Goal: Transaction & Acquisition: Purchase product/service

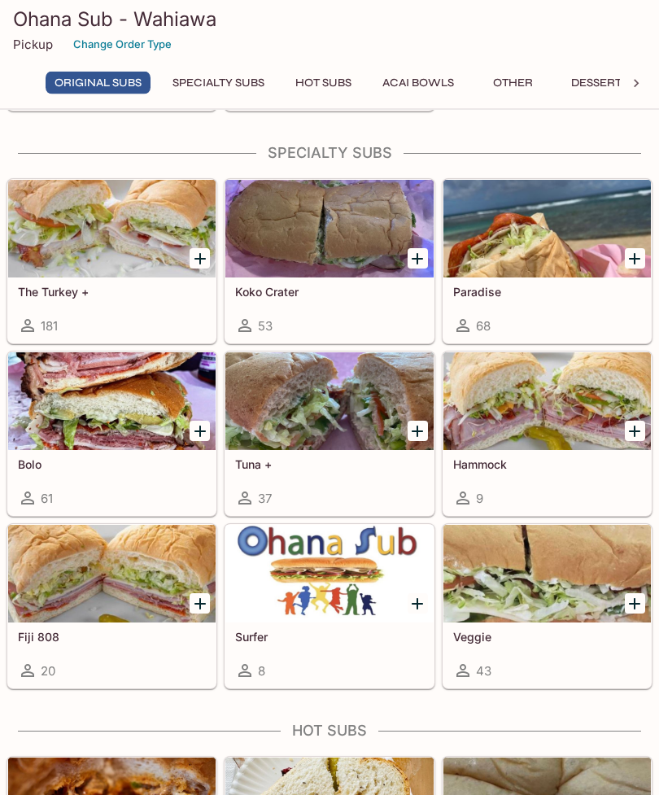
scroll to position [1262, 0]
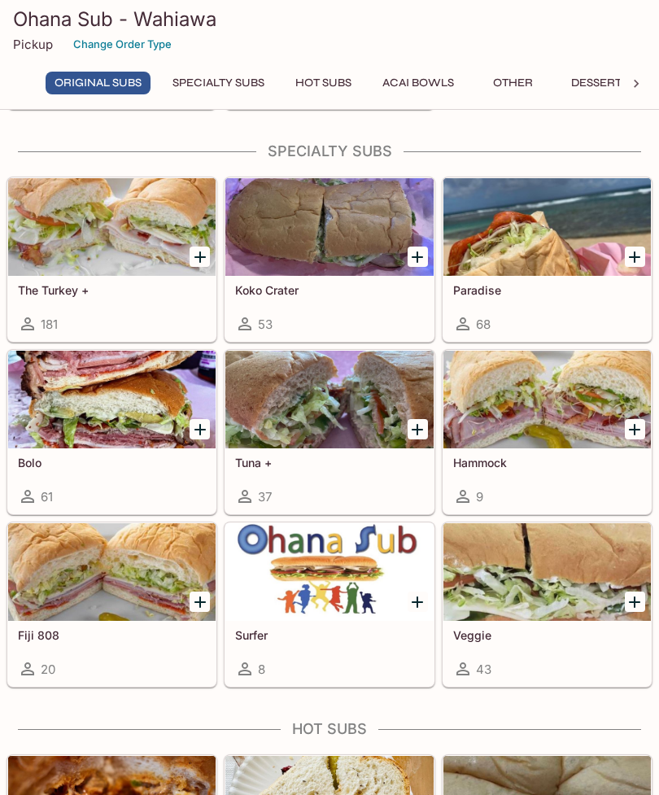
click at [104, 400] on div at bounding box center [111, 400] width 207 height 98
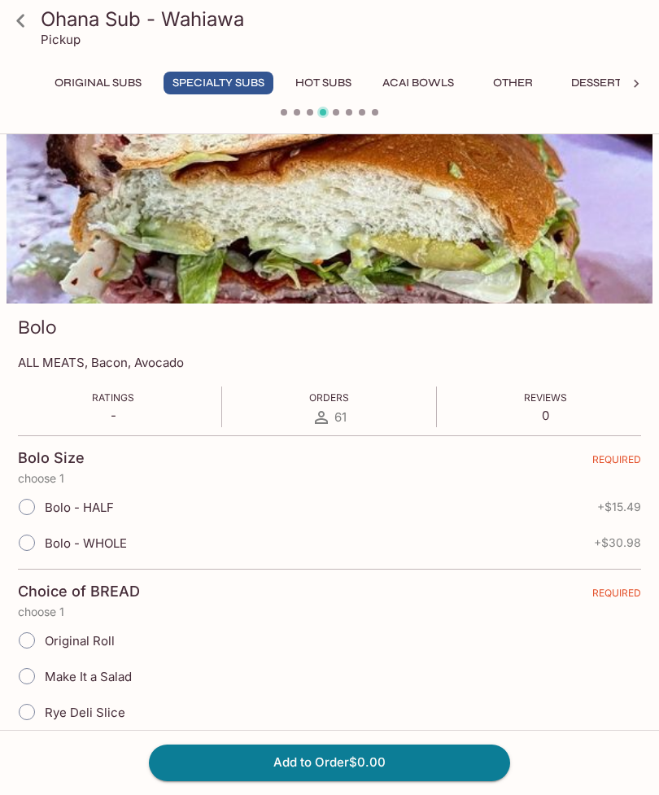
scroll to position [52, 0]
click at [14, 13] on icon at bounding box center [21, 21] width 28 height 28
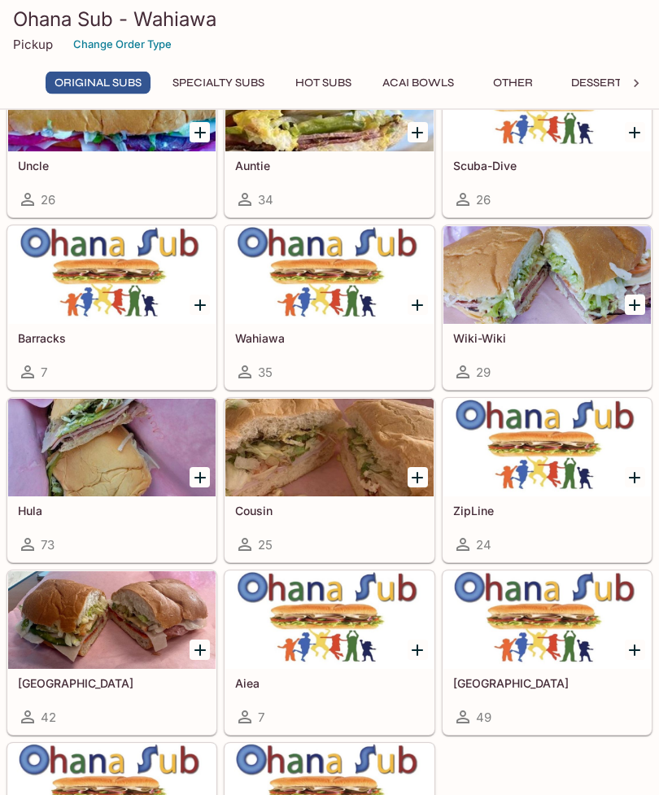
scroll to position [464, 0]
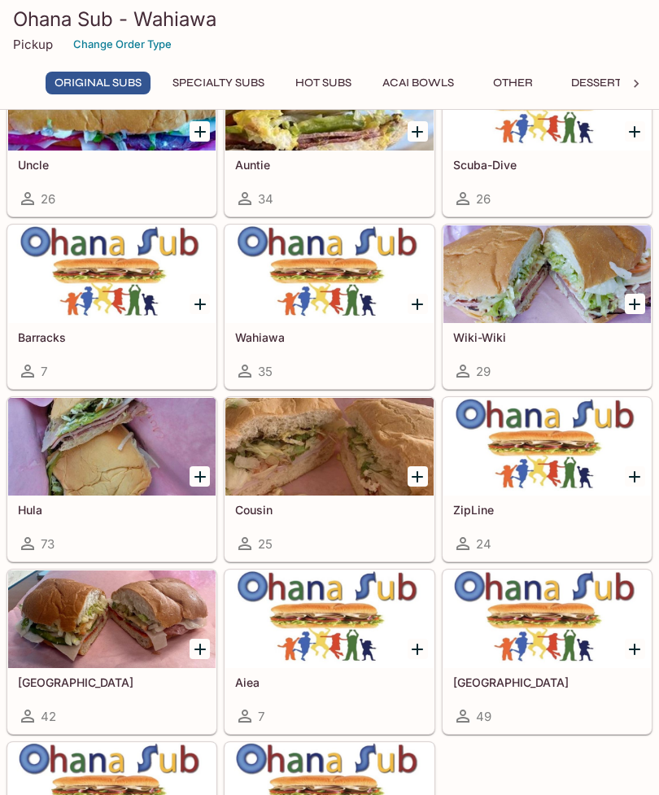
click at [92, 616] on div at bounding box center [111, 619] width 207 height 98
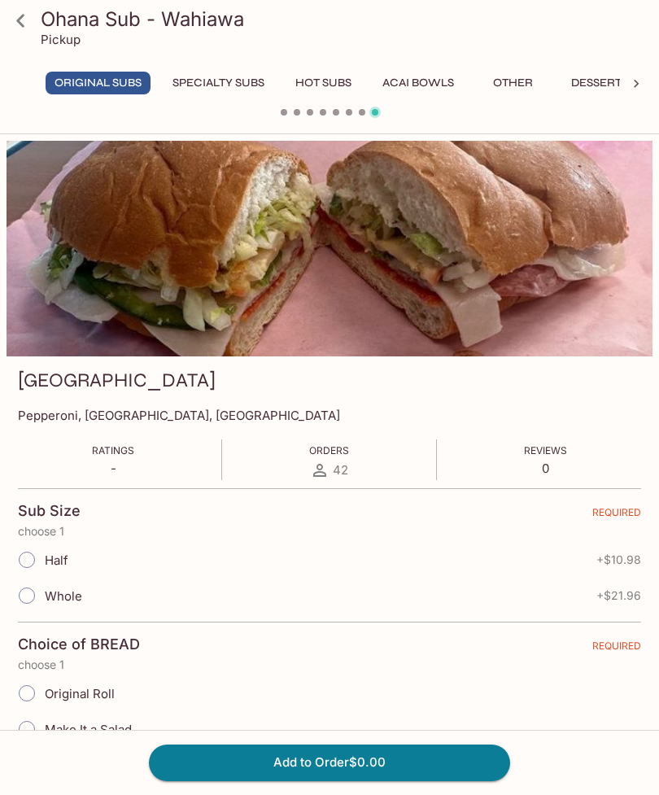
click at [7, 25] on icon at bounding box center [21, 21] width 28 height 28
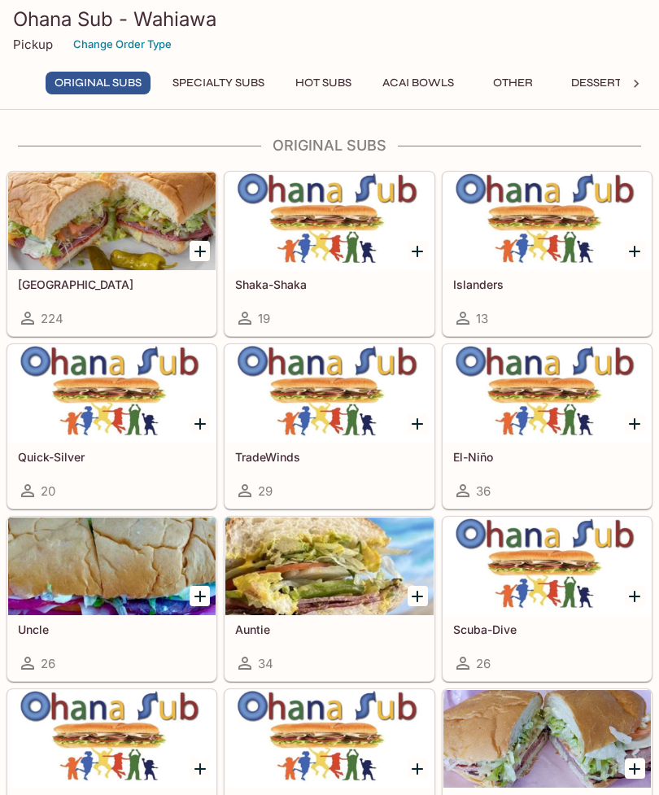
scroll to position [52, 0]
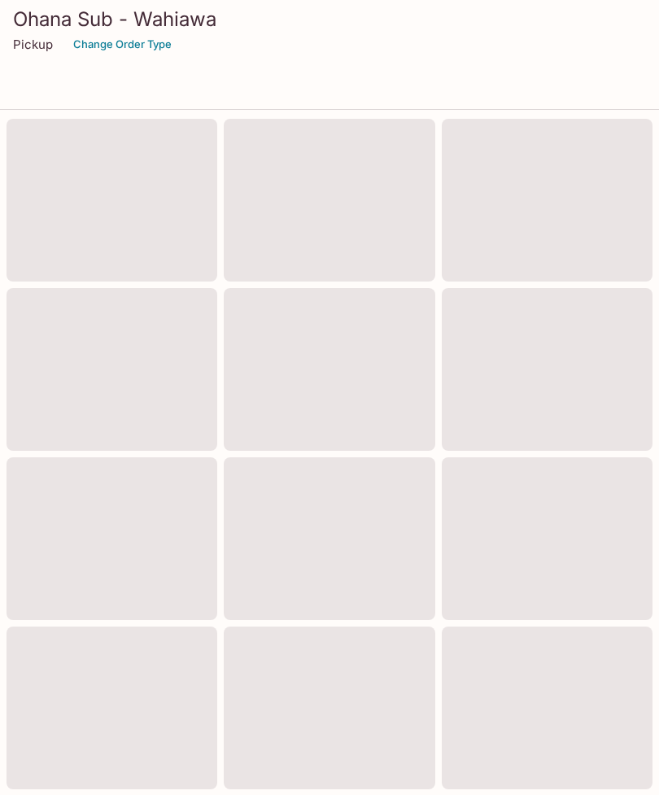
scroll to position [516, 0]
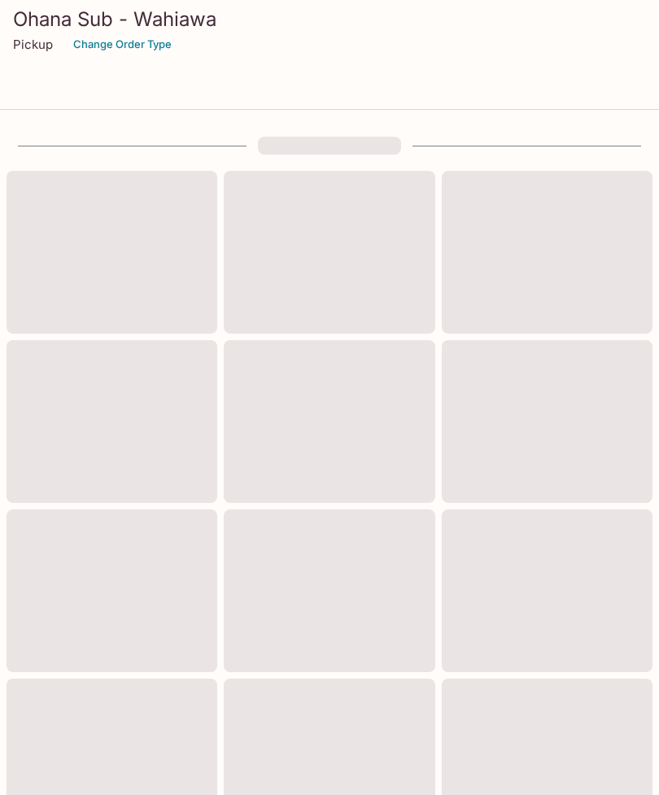
scroll to position [723, 0]
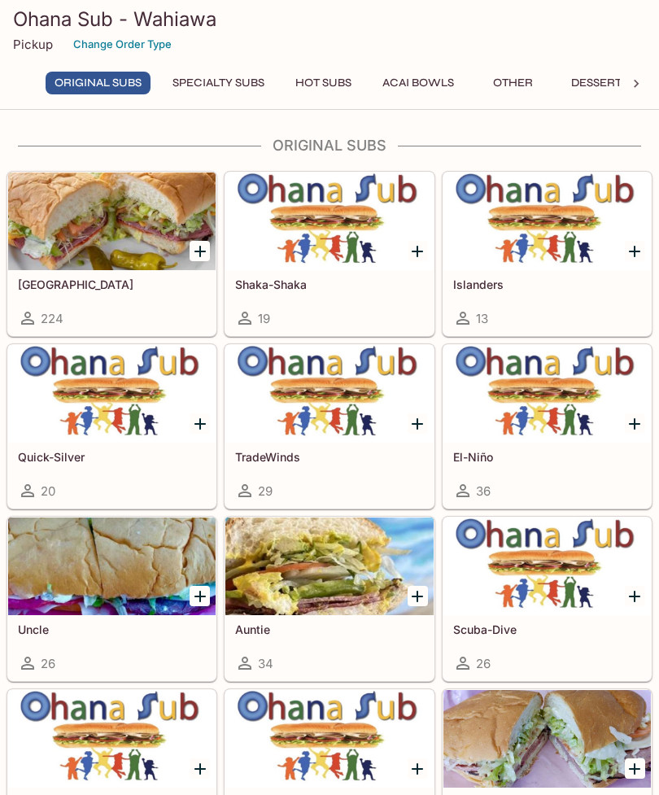
click at [107, 413] on div at bounding box center [111, 394] width 207 height 98
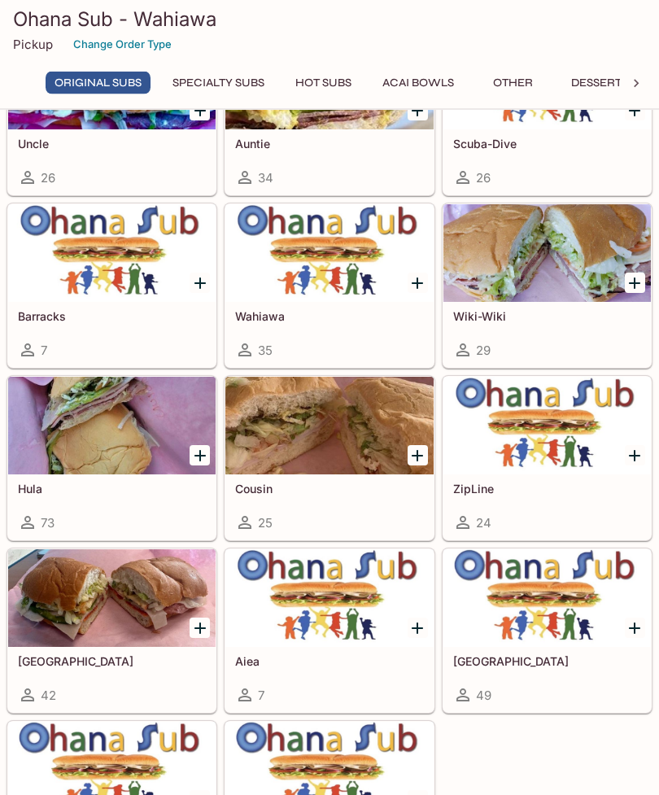
scroll to position [492, 0]
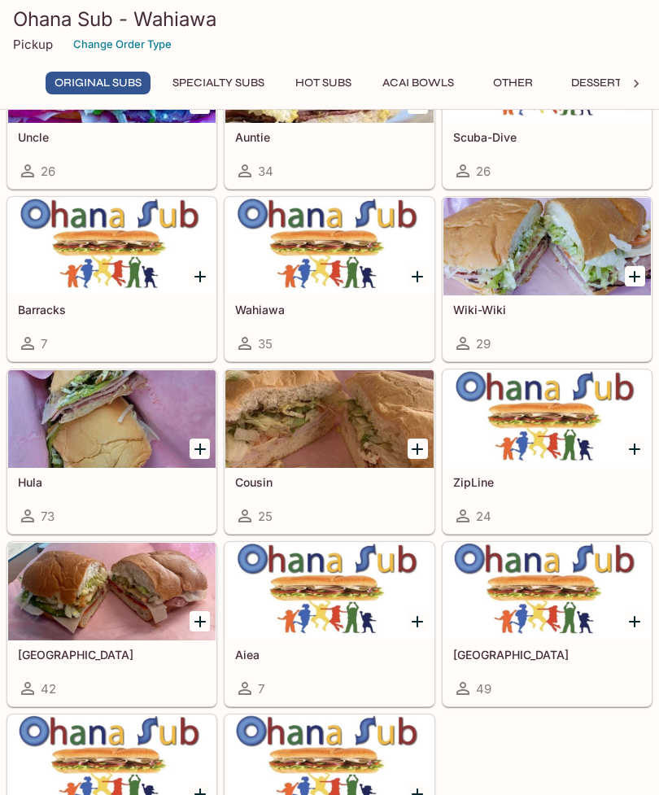
click at [136, 422] on div at bounding box center [111, 419] width 207 height 98
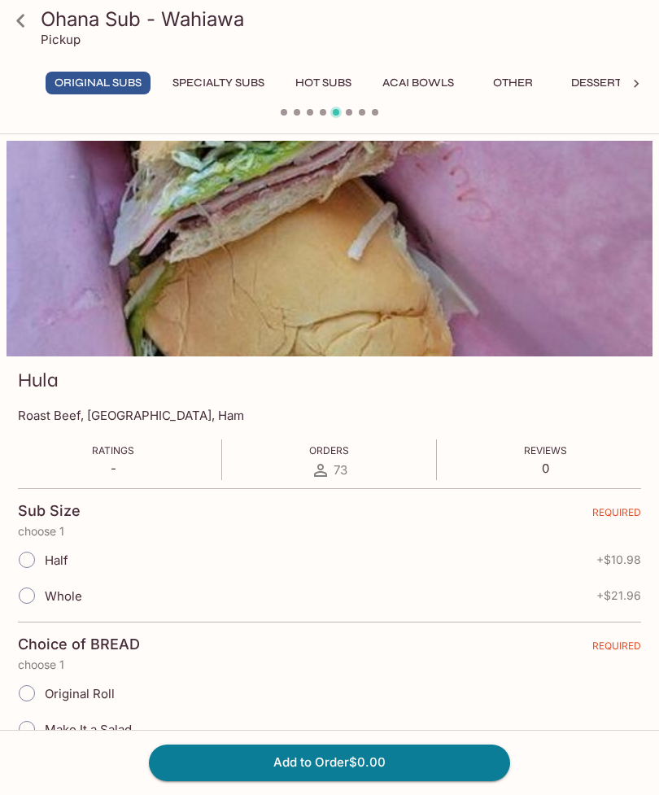
click at [34, 598] on input "Whole" at bounding box center [27, 595] width 34 height 34
radio input "true"
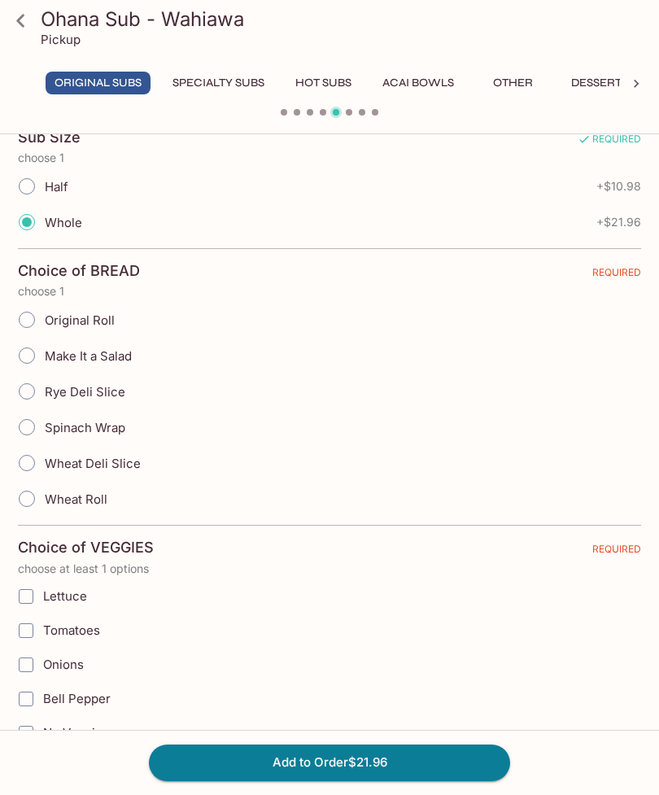
scroll to position [376, 0]
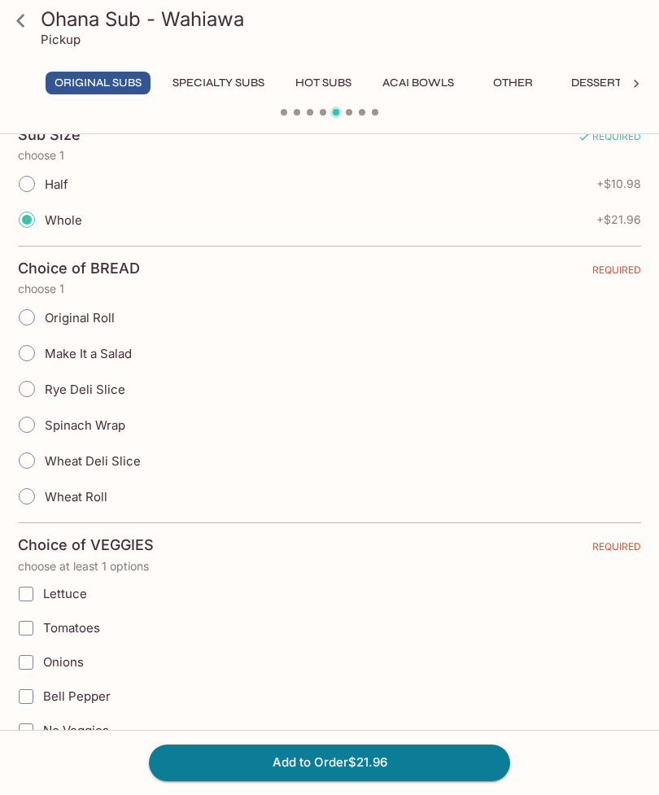
click at [33, 462] on input "Wheat Deli Slice" at bounding box center [27, 460] width 34 height 34
radio input "true"
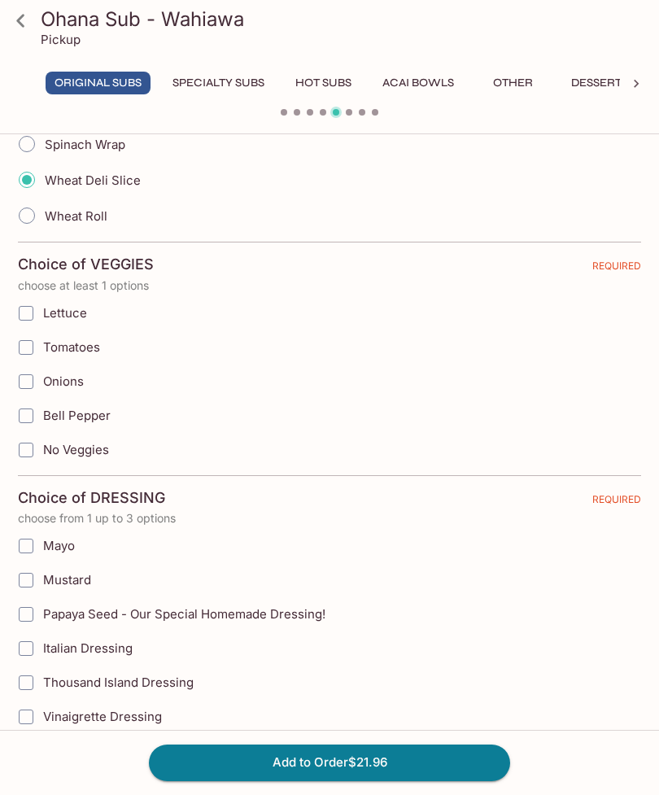
scroll to position [659, 0]
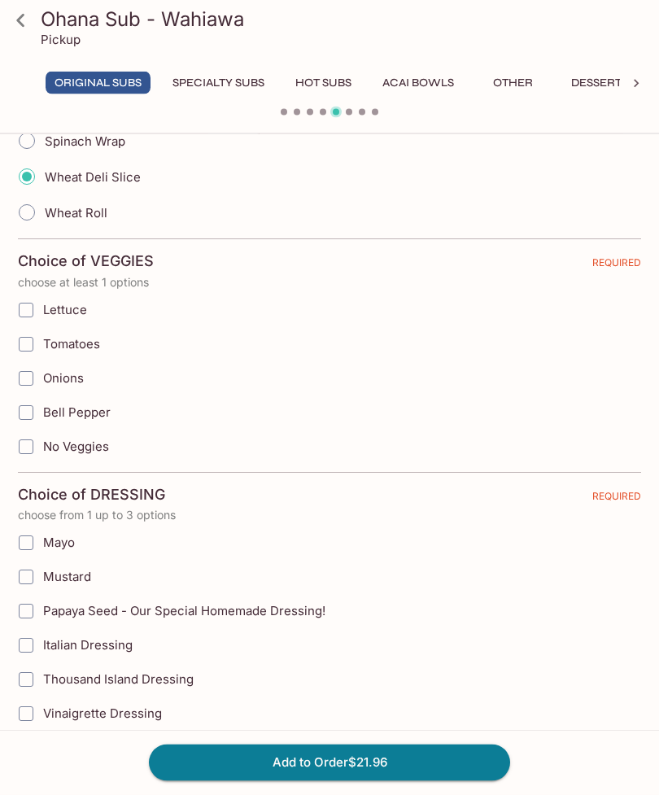
click at [28, 308] on input "Lettuce" at bounding box center [26, 310] width 33 height 33
checkbox input "true"
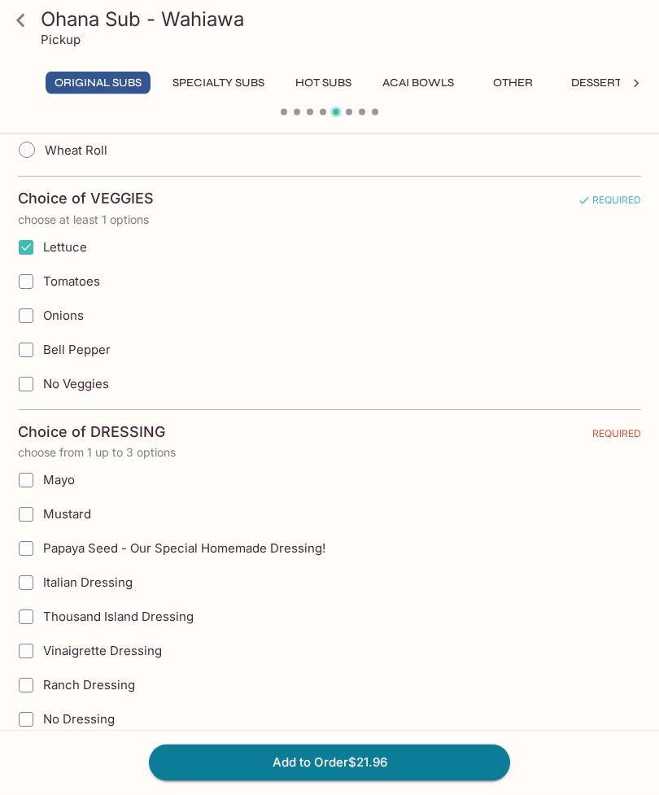
scroll to position [731, 0]
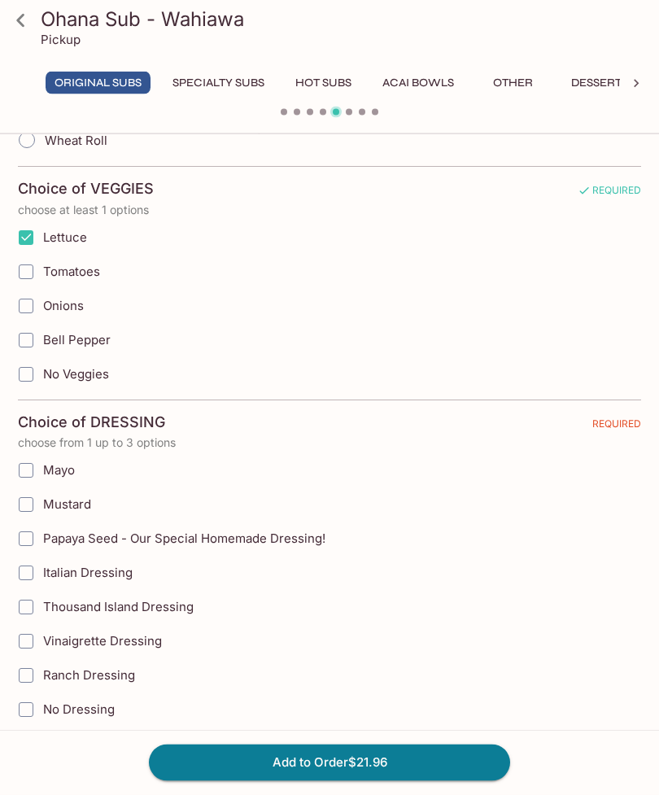
click at [33, 270] on input "Tomatoes" at bounding box center [26, 272] width 33 height 33
checkbox input "true"
click at [31, 308] on input "Onions" at bounding box center [26, 306] width 33 height 33
checkbox input "true"
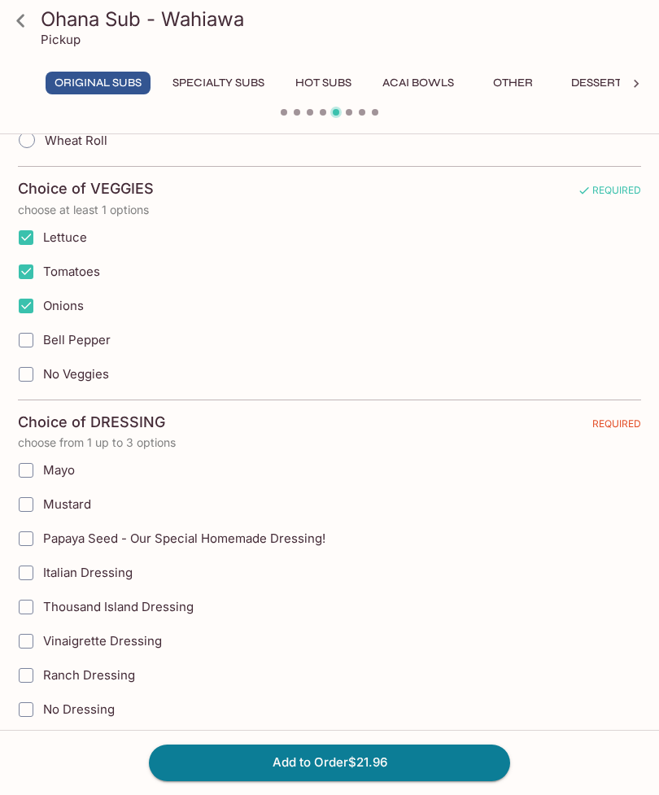
click at [34, 342] on input "Bell Pepper" at bounding box center [26, 340] width 33 height 33
checkbox input "true"
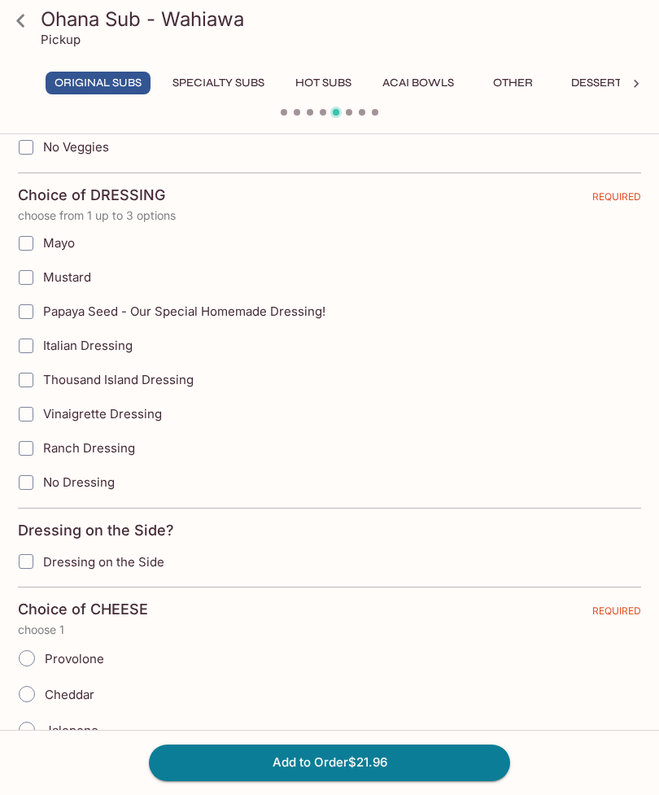
scroll to position [962, 0]
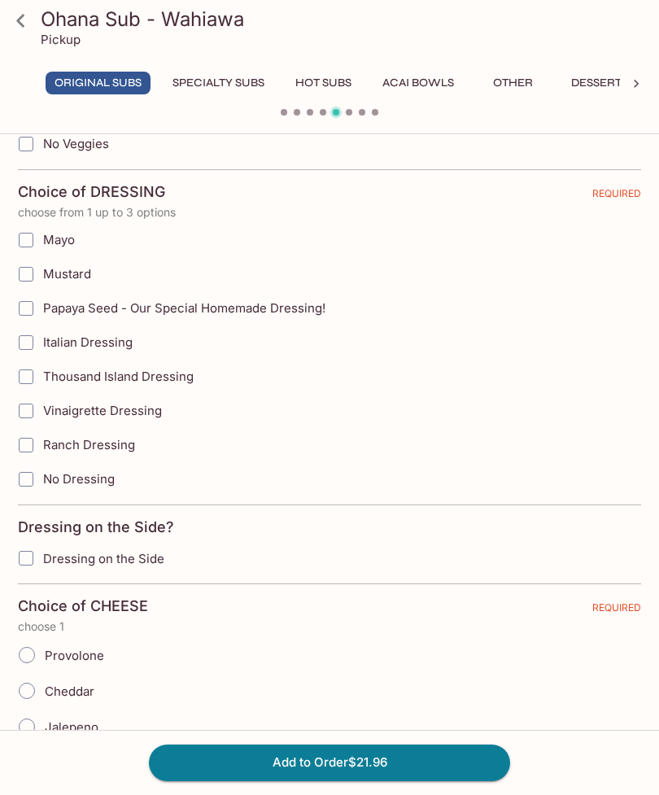
click at [29, 237] on input "Mayo" at bounding box center [26, 240] width 33 height 33
checkbox input "true"
click at [28, 307] on input "Papaya Seed - Our Special Homemade Dressing!" at bounding box center [26, 308] width 33 height 33
checkbox input "true"
click at [33, 276] on input "Mustard" at bounding box center [26, 274] width 33 height 33
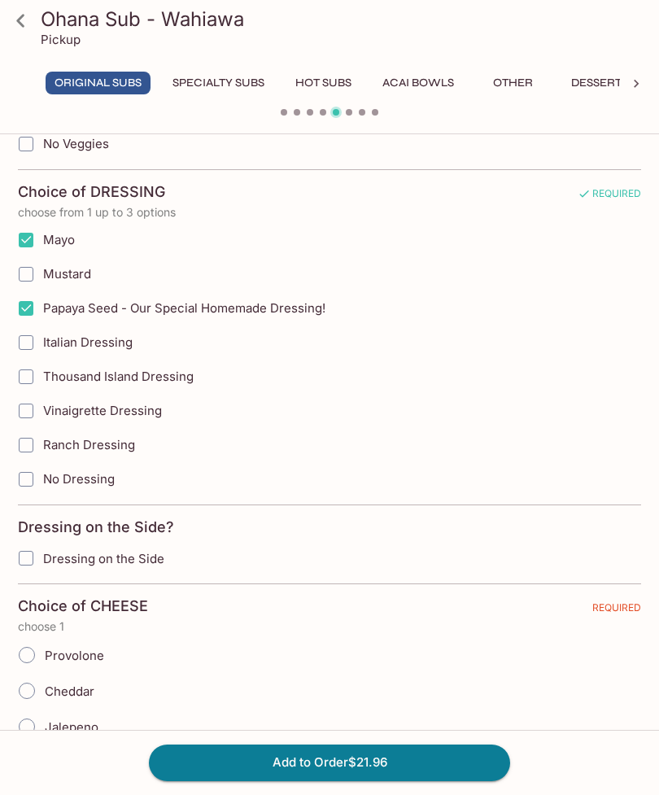
checkbox input "true"
click at [31, 411] on input "Vinaigrette Dressing" at bounding box center [26, 410] width 33 height 33
click at [33, 404] on input "Vinaigrette Dressing" at bounding box center [26, 410] width 33 height 33
checkbox input "false"
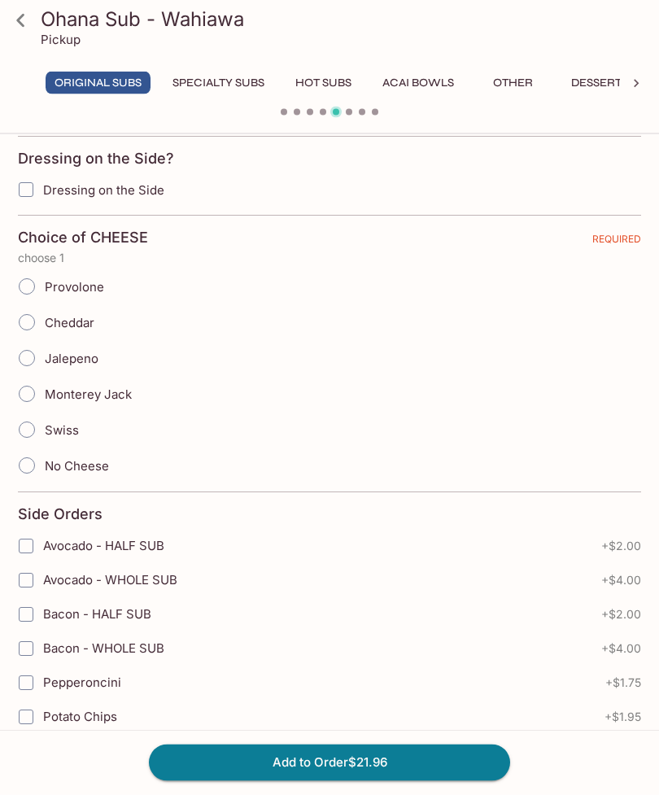
scroll to position [1331, 0]
click at [33, 324] on input "Cheddar" at bounding box center [27, 321] width 34 height 34
radio input "true"
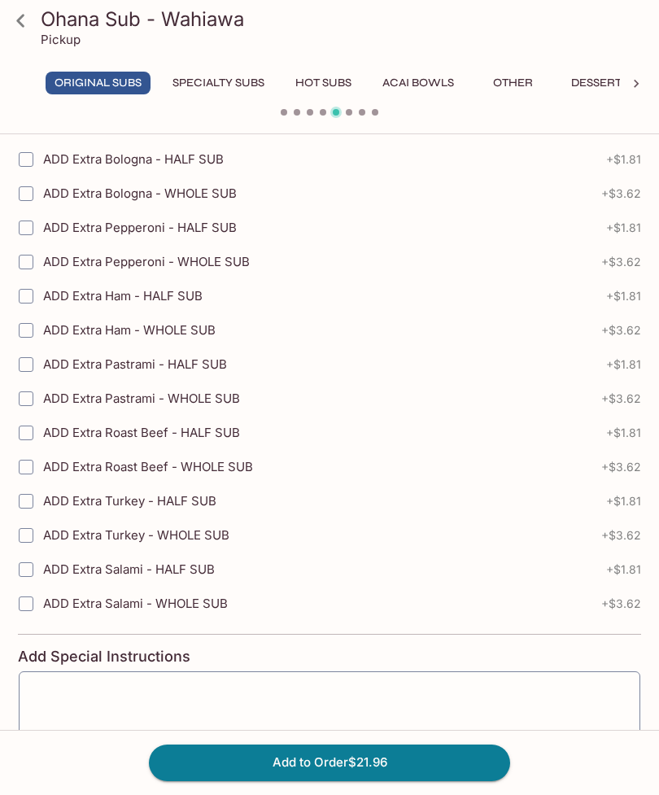
scroll to position [2374, 0]
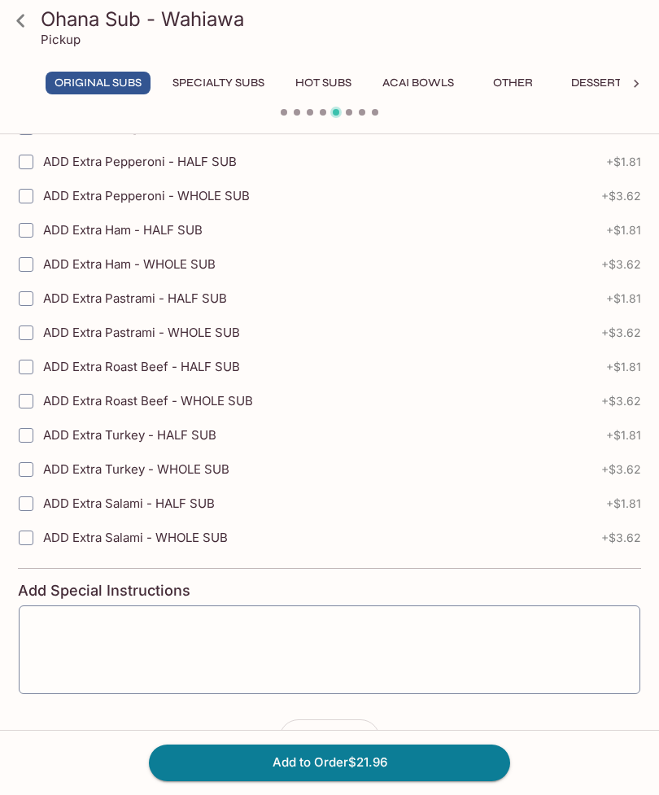
click at [354, 780] on button "Add to Order $21.96" at bounding box center [329, 762] width 361 height 36
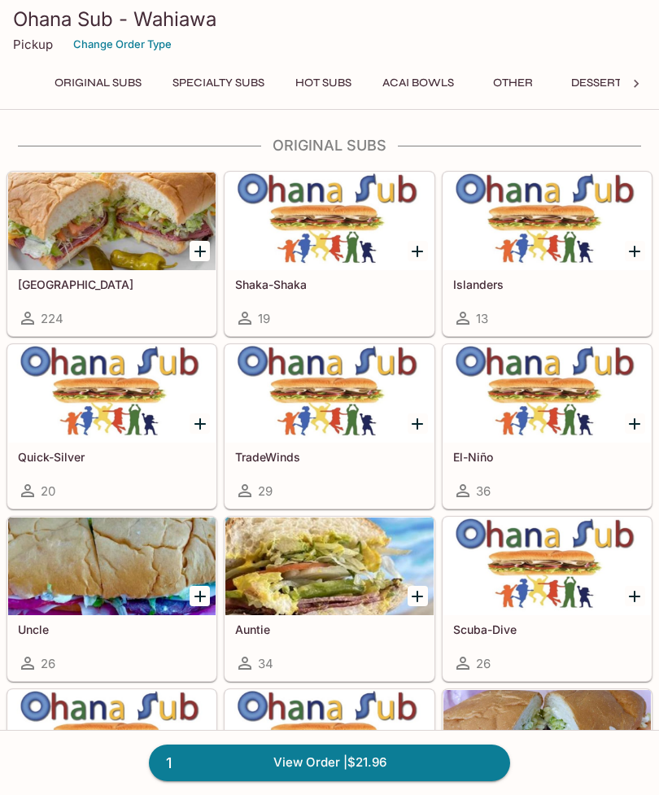
click at [341, 780] on link "1 View Order | $21.96" at bounding box center [329, 762] width 361 height 36
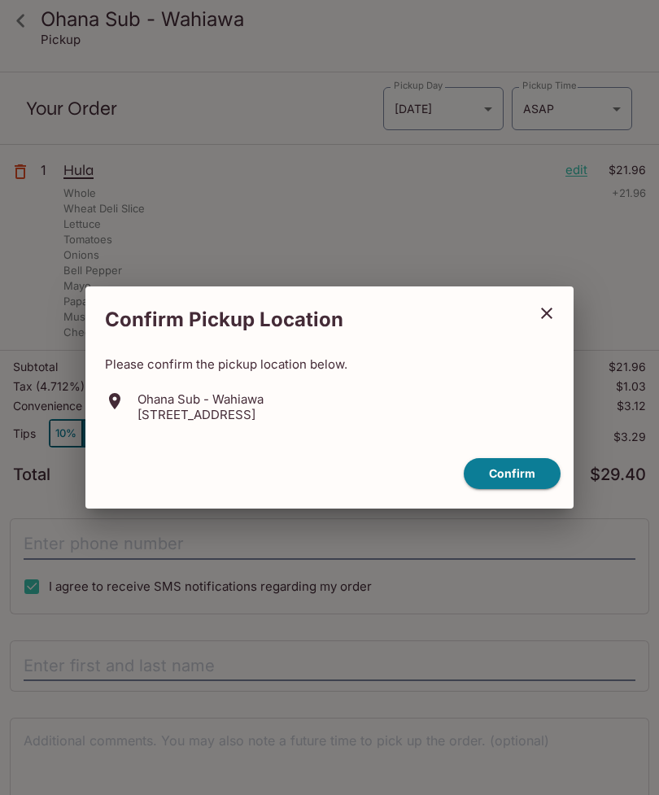
click at [656, 564] on div "Confirm Pickup Location Please confirm the pickup location below. Ohana Sub - W…" at bounding box center [329, 397] width 659 height 795
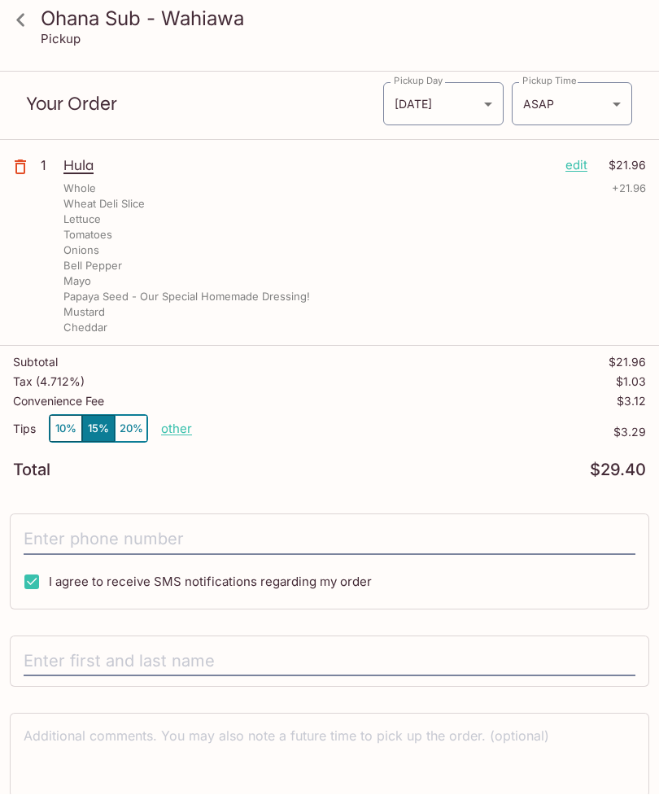
scroll to position [50, 0]
click at [72, 427] on button "10%" at bounding box center [66, 428] width 33 height 27
click at [185, 428] on p "other" at bounding box center [176, 428] width 31 height 15
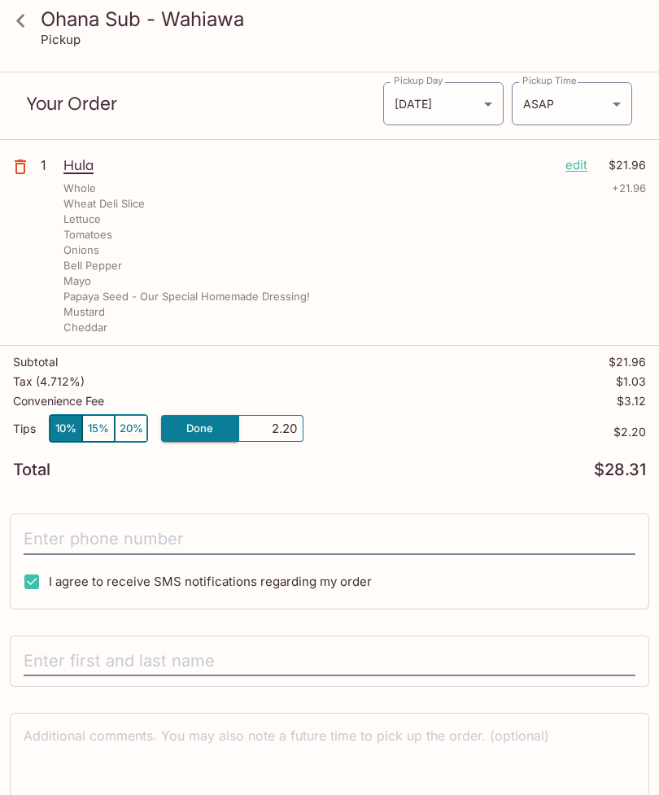
scroll to position [49, 0]
type input "0.00"
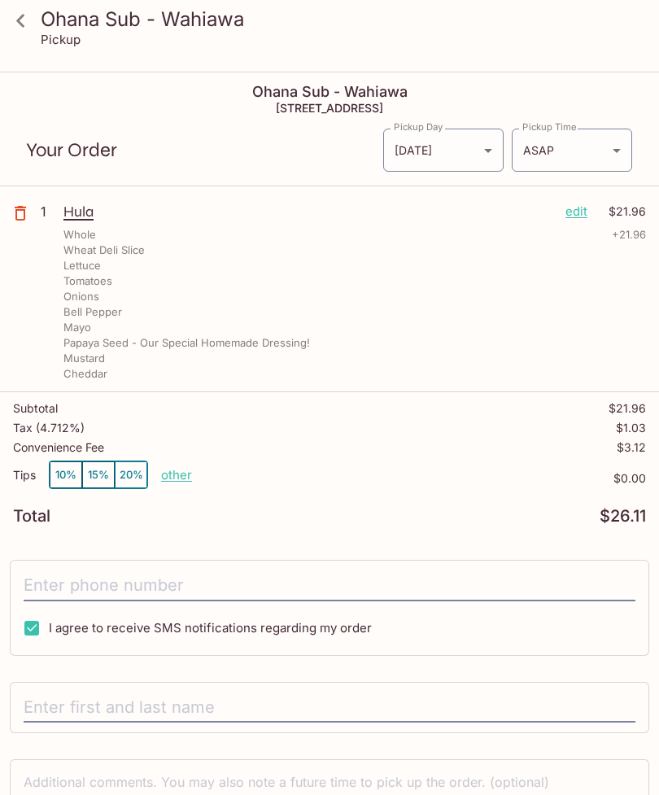
scroll to position [0, 0]
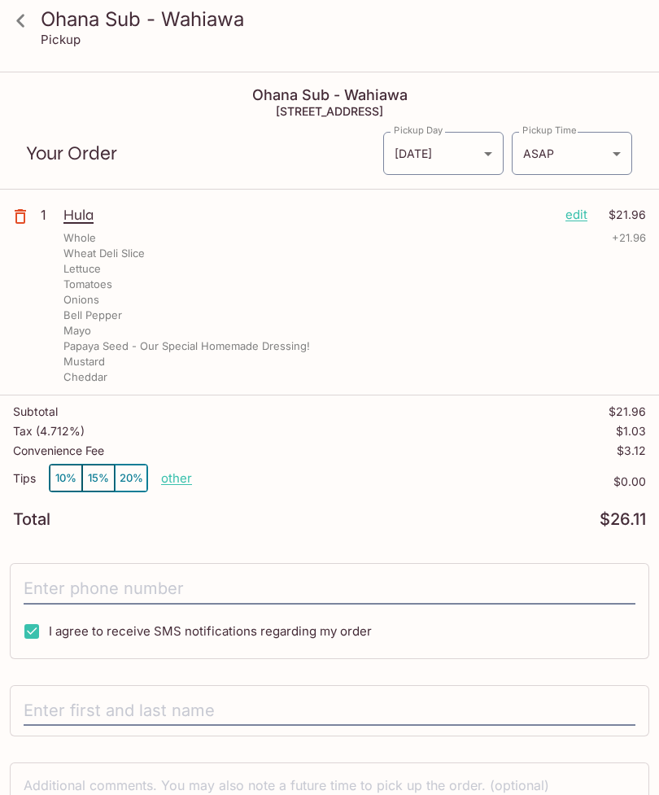
click at [608, 158] on body "Ohana Sub - Wahiawa Pickup Ohana Sub - Wahiawa 55 S Kamehameha Hwy, Wahiawa, HI…" at bounding box center [329, 470] width 659 height 795
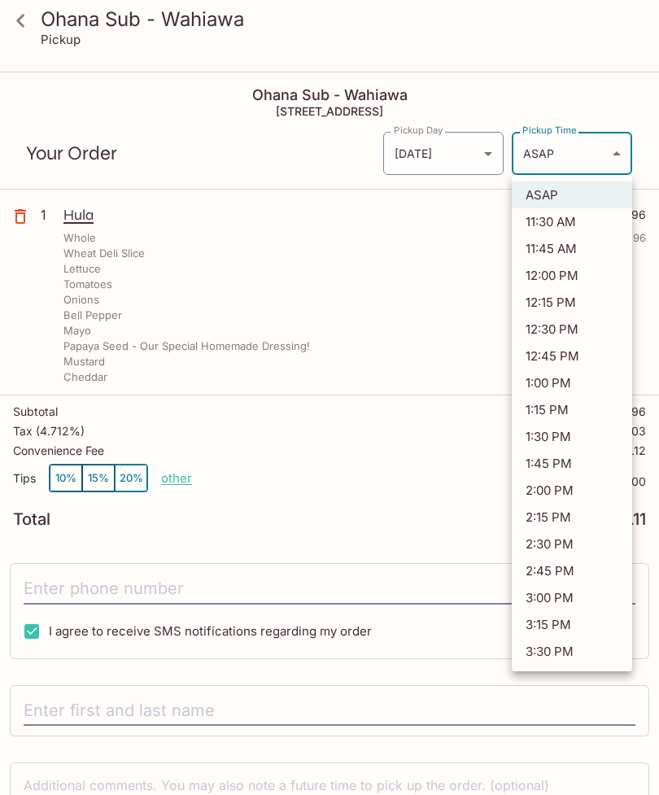
click at [564, 246] on li "11:45 AM" at bounding box center [572, 248] width 120 height 27
type input "2025-10-05T21:45:32.000000Z"
